Goal: Find specific page/section: Find specific page/section

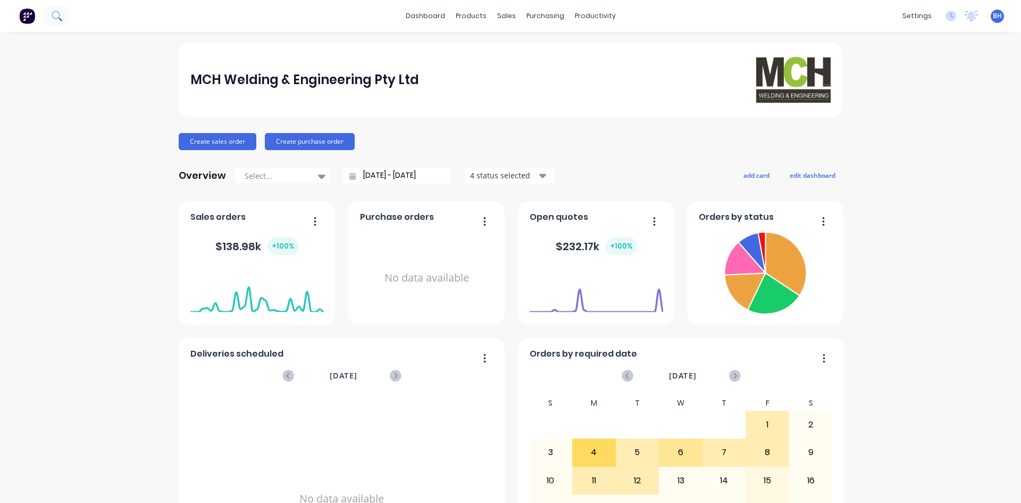
click at [56, 14] on icon at bounding box center [57, 16] width 10 height 10
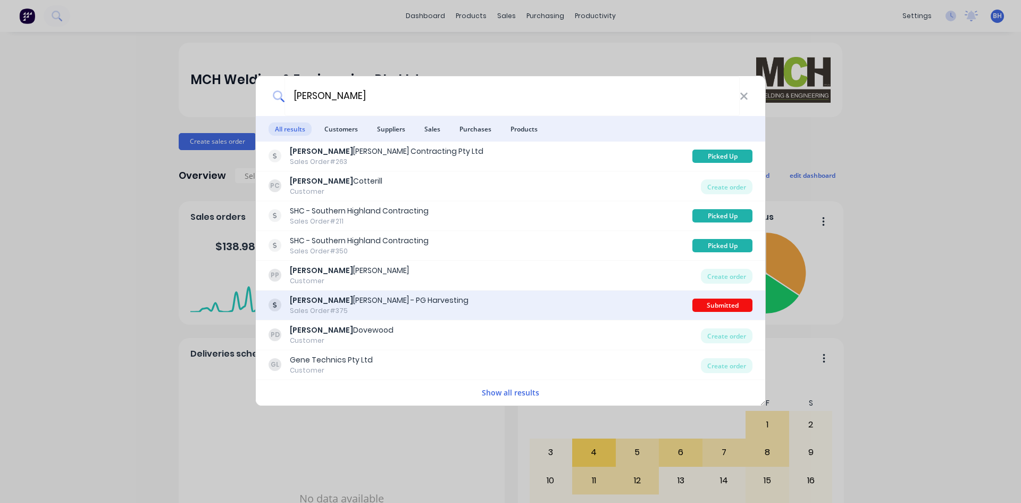
type input "[PERSON_NAME]"
click at [437, 301] on div "[PERSON_NAME] - PG Harvesting Sales Order #375" at bounding box center [481, 305] width 424 height 21
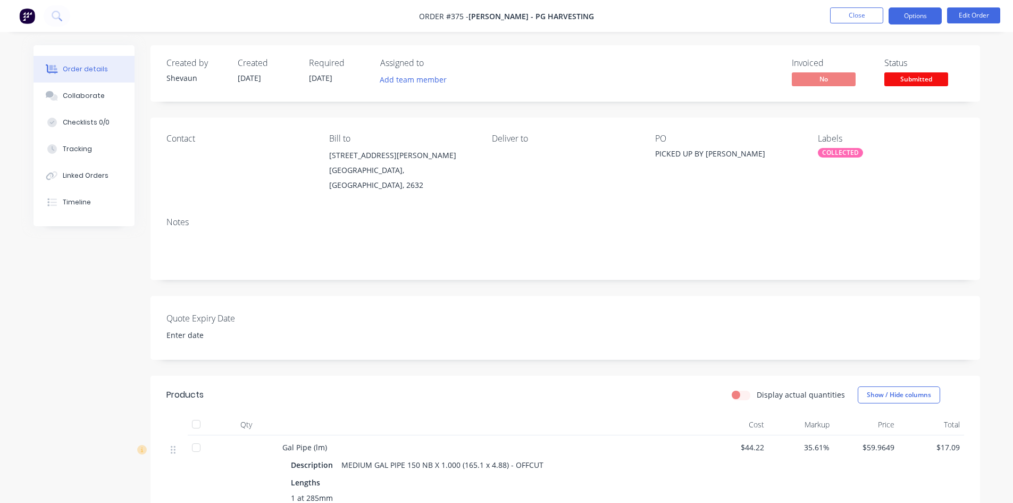
click at [909, 13] on button "Options" at bounding box center [915, 15] width 53 height 17
click at [737, 10] on nav "Order #375 - [PERSON_NAME] - PG Harvesting Close Options Edit Order" at bounding box center [506, 16] width 1013 height 32
click at [924, 12] on button "Options" at bounding box center [915, 15] width 53 height 17
click at [1005, 52] on div "Order details Collaborate Checklists 0/0 Tracking Linked Orders Timeline Order …" at bounding box center [506, 357] width 1013 height 715
click at [859, 15] on button "Close" at bounding box center [856, 15] width 53 height 16
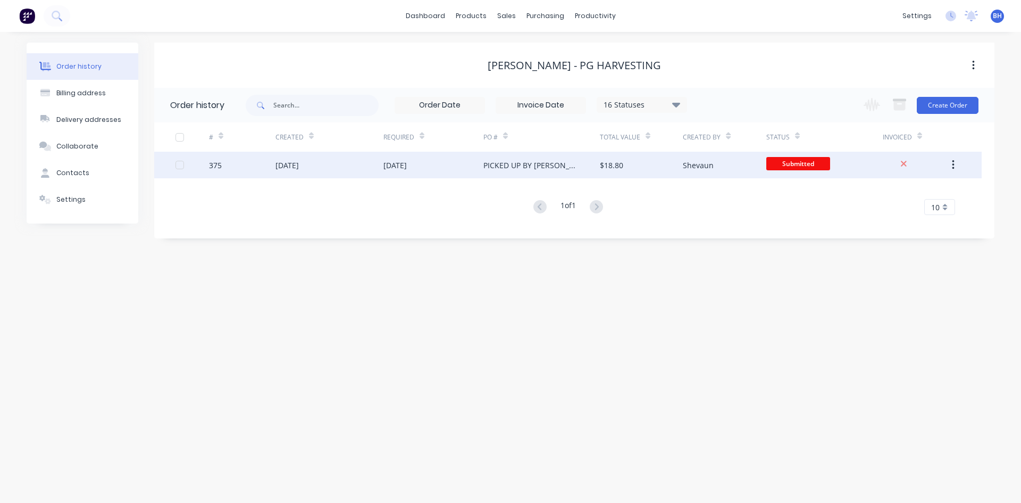
click at [345, 164] on div "[DATE]" at bounding box center [329, 165] width 108 height 27
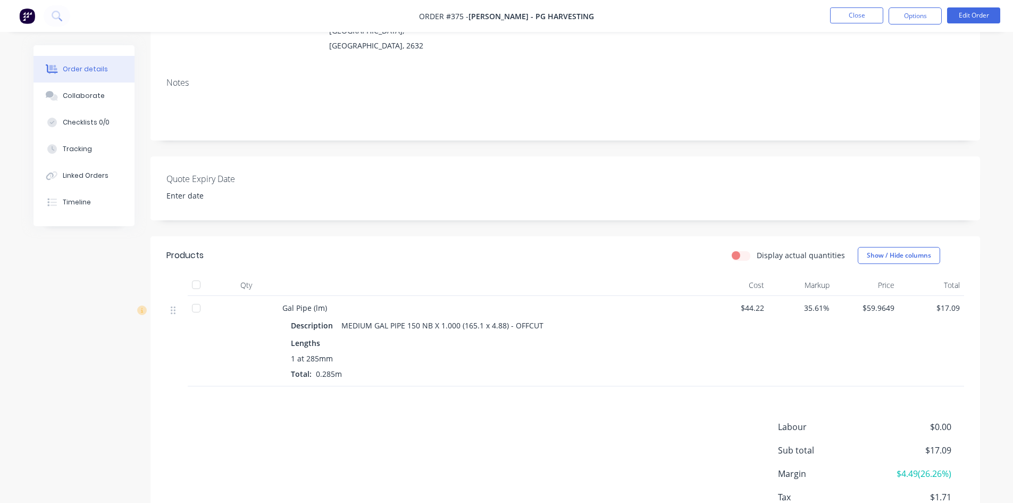
scroll to position [160, 0]
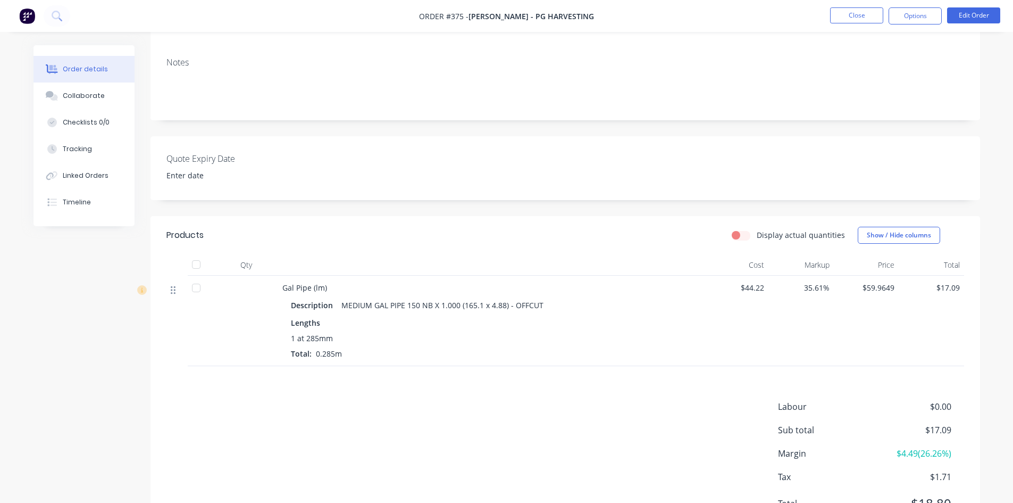
click at [173, 285] on icon at bounding box center [173, 290] width 5 height 10
click at [99, 283] on div "Created by Shevaun Created [DATE] Required [DATE] Assigned to Add team member I…" at bounding box center [507, 221] width 947 height 670
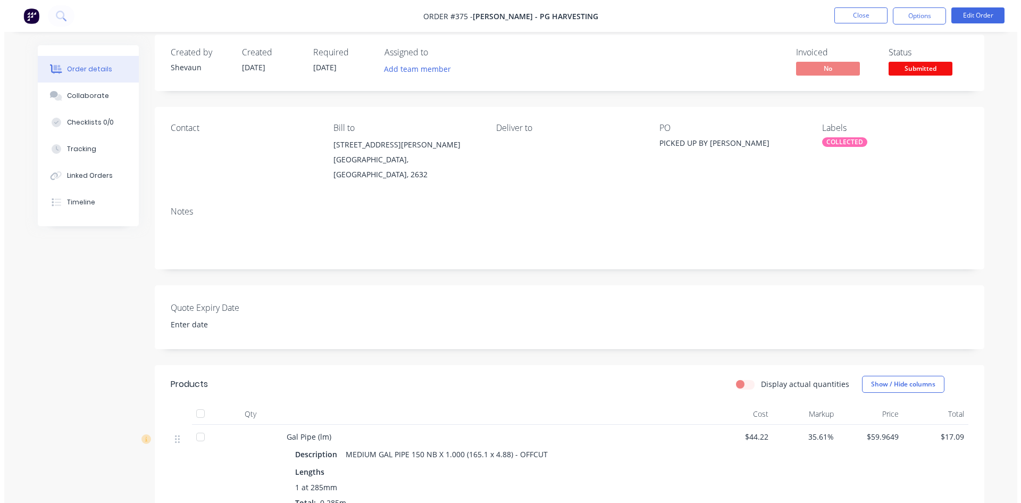
scroll to position [0, 0]
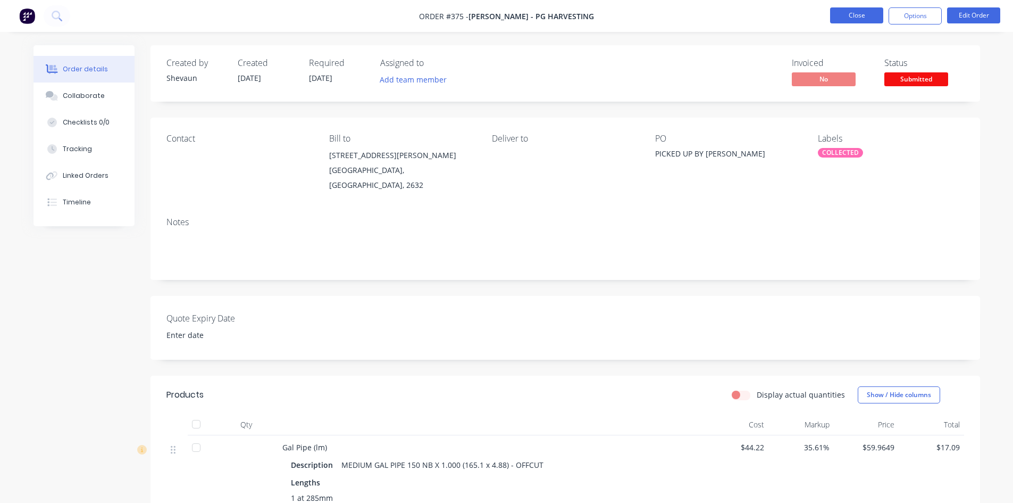
click at [846, 17] on button "Close" at bounding box center [856, 15] width 53 height 16
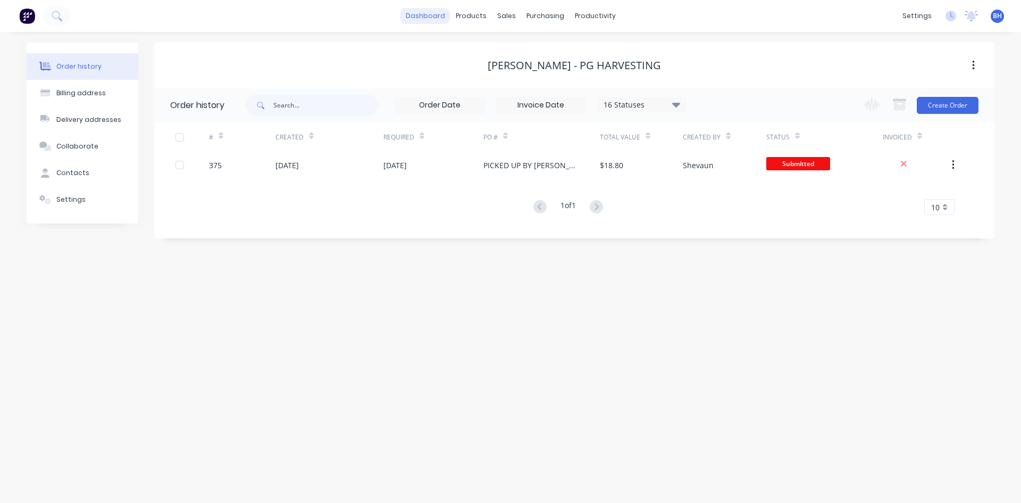
click at [427, 18] on link "dashboard" at bounding box center [425, 16] width 50 height 16
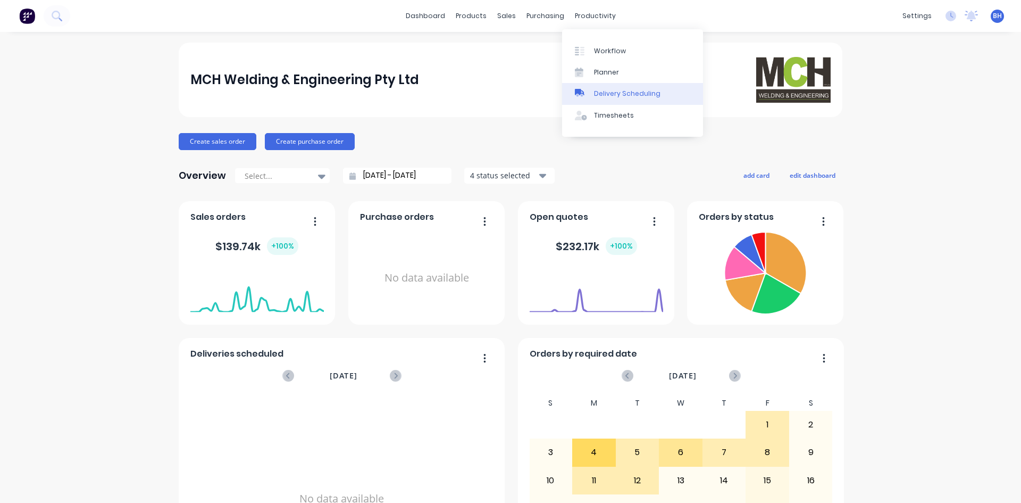
click at [607, 89] on div "Delivery Scheduling" at bounding box center [627, 94] width 66 height 10
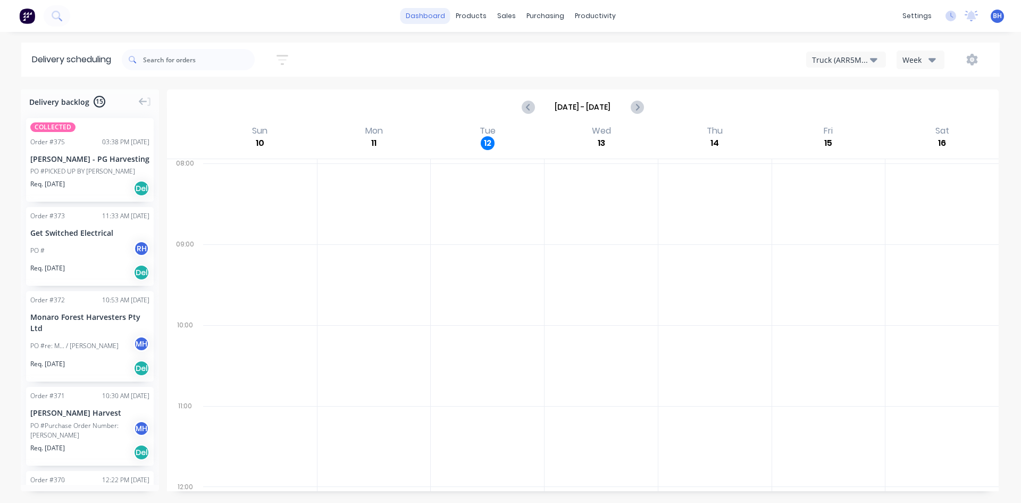
click at [430, 16] on link "dashboard" at bounding box center [425, 16] width 50 height 16
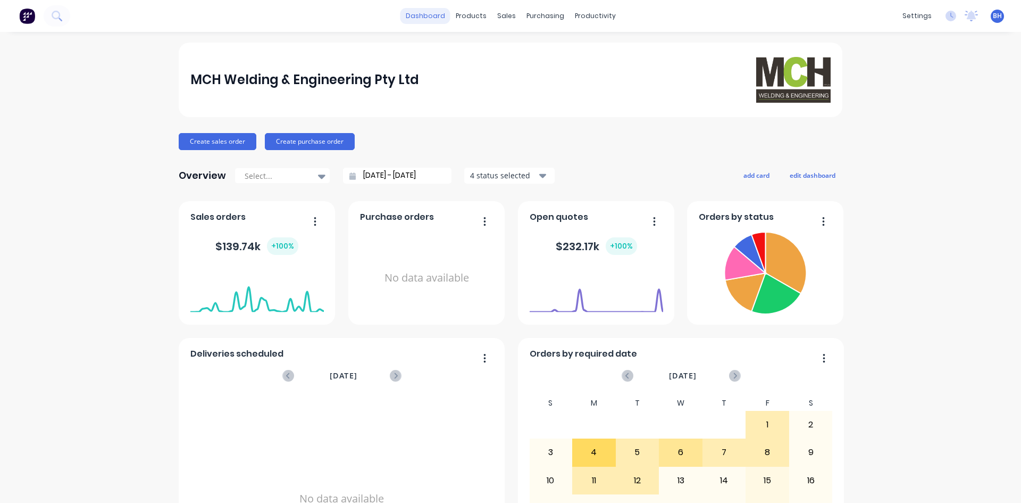
click at [434, 15] on link "dashboard" at bounding box center [425, 16] width 50 height 16
